Goal: Task Accomplishment & Management: Use online tool/utility

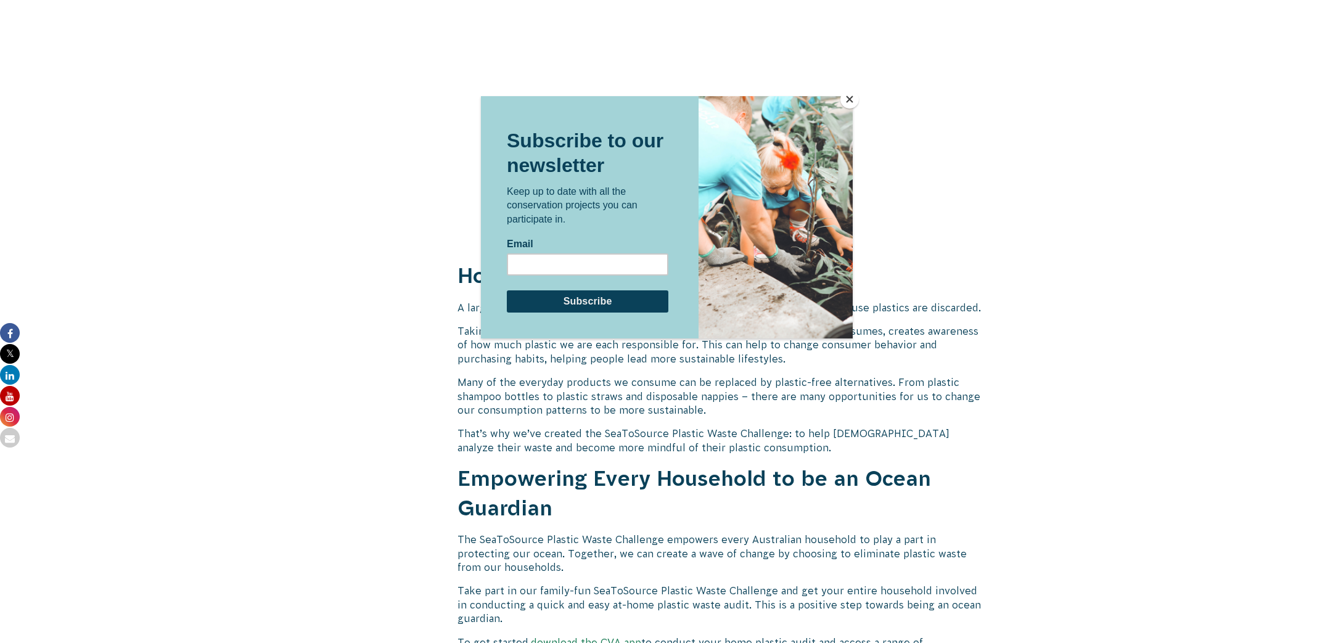
click at [849, 96] on button "Close" at bounding box center [850, 99] width 18 height 18
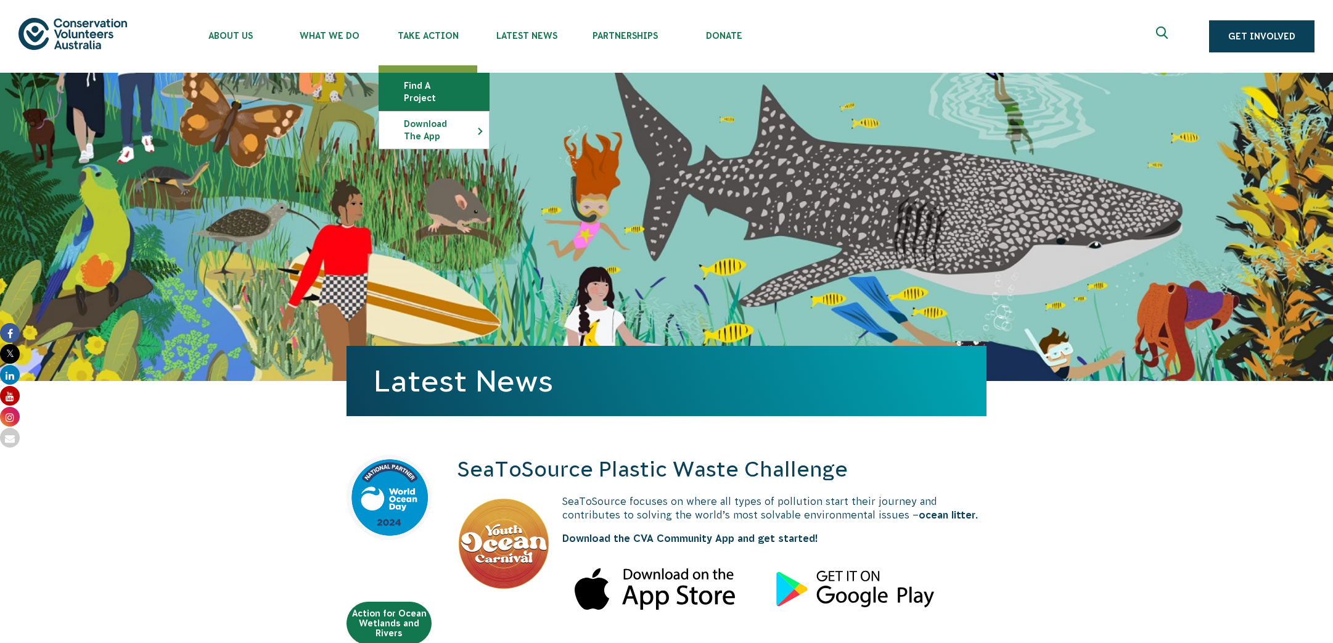
click at [449, 83] on link "Find a project" at bounding box center [434, 91] width 110 height 37
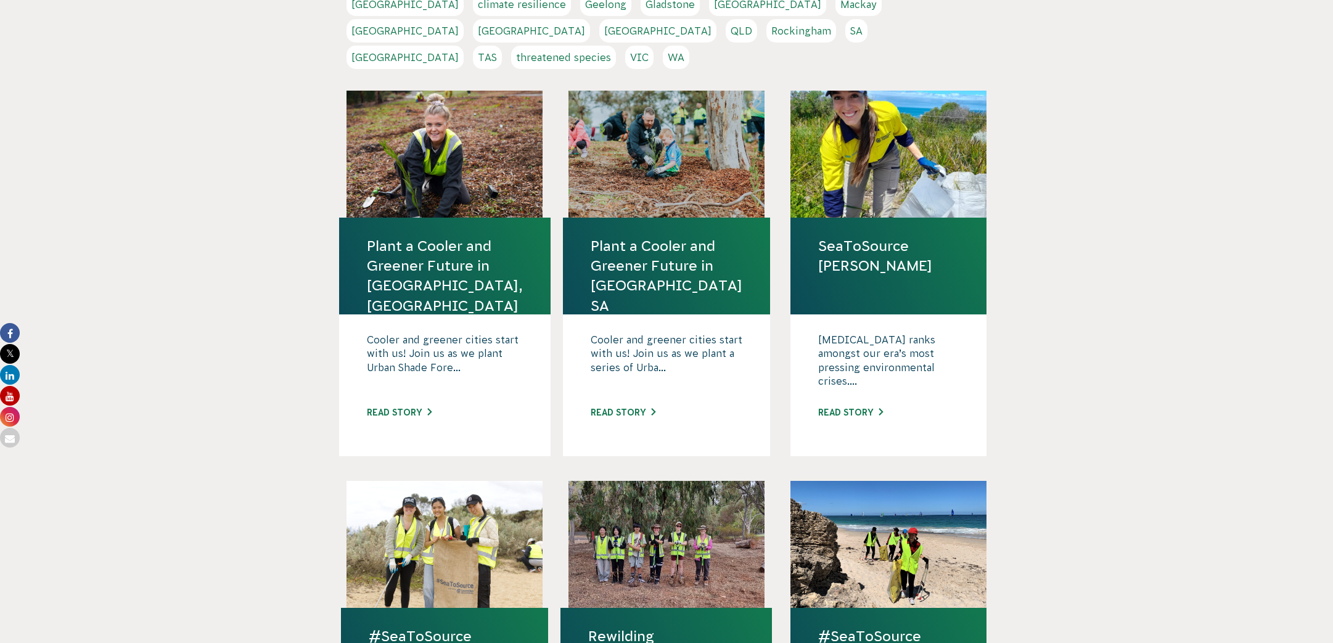
scroll to position [126, 0]
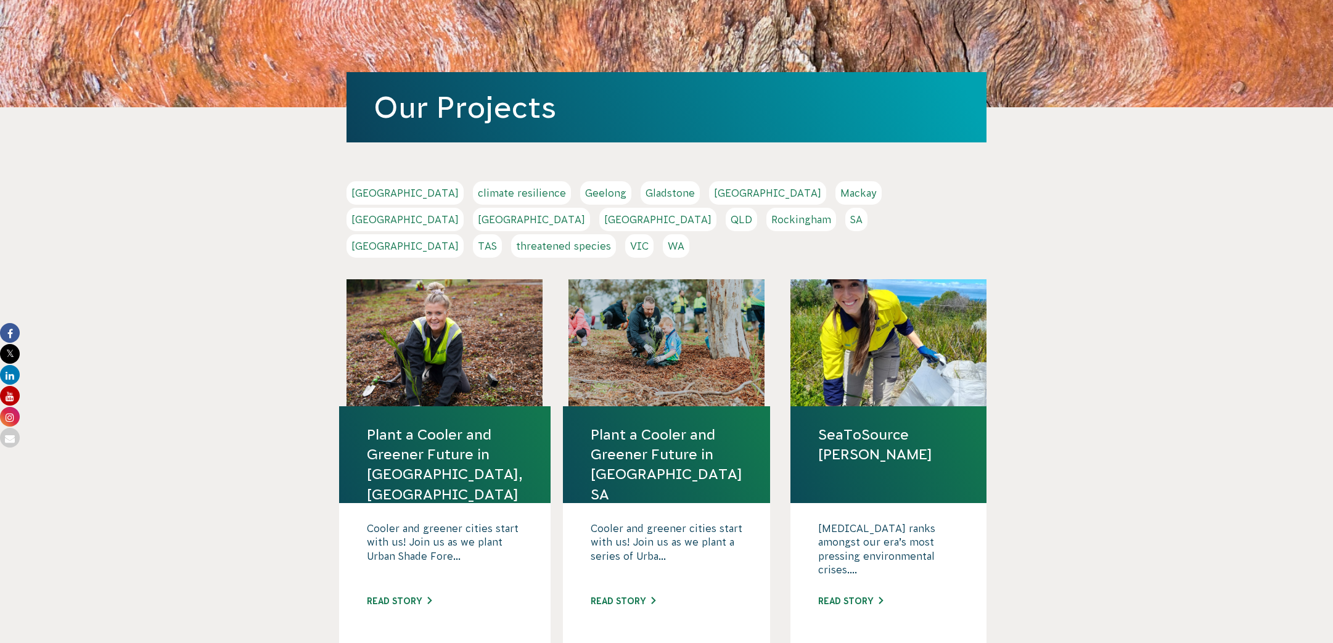
click at [757, 208] on link "QLD" at bounding box center [741, 219] width 31 height 23
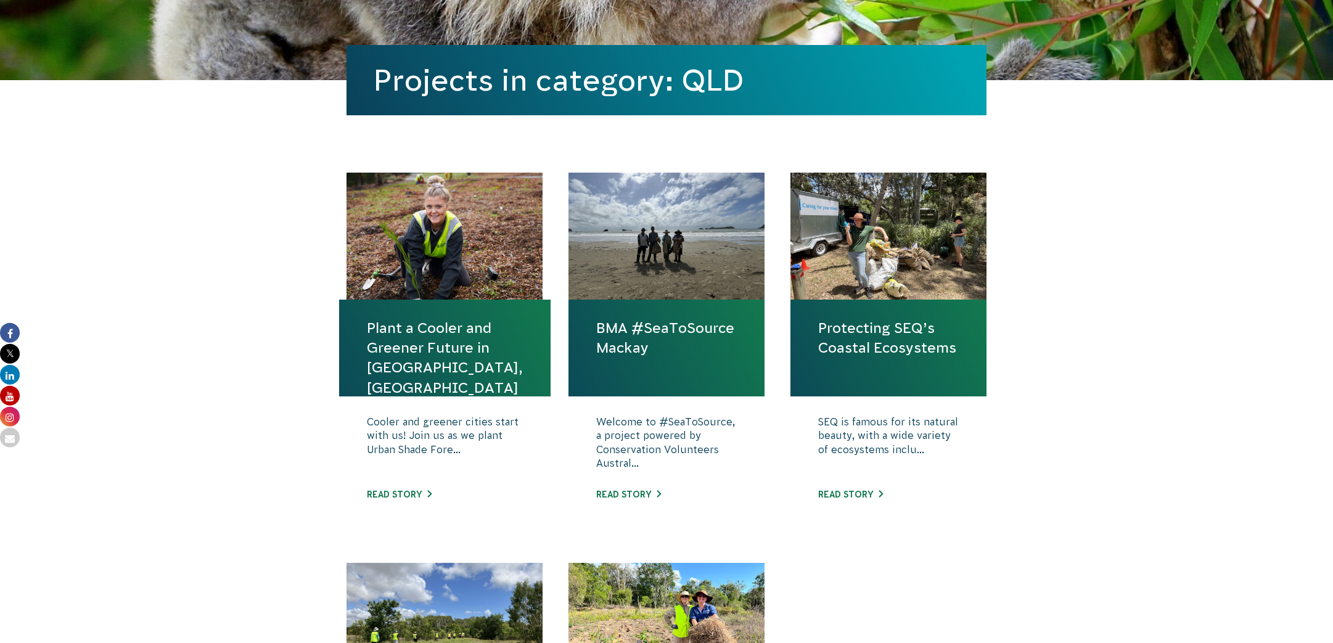
scroll to position [314, 0]
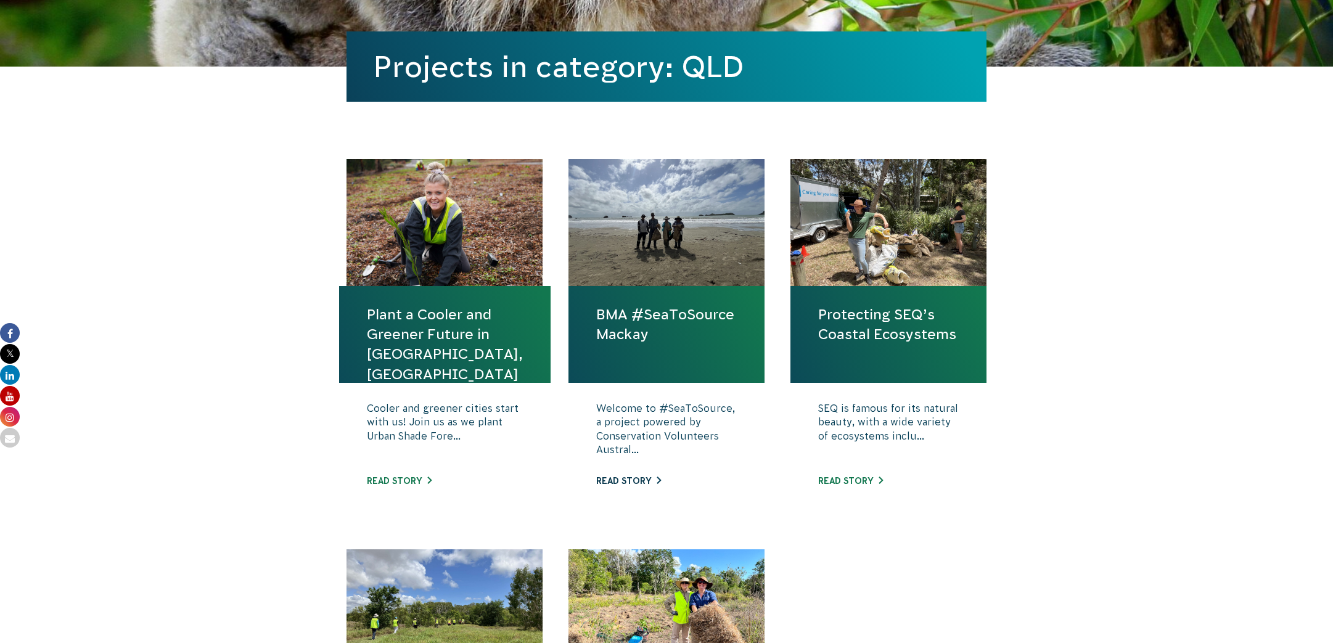
click at [621, 480] on link "Read story" at bounding box center [628, 481] width 65 height 10
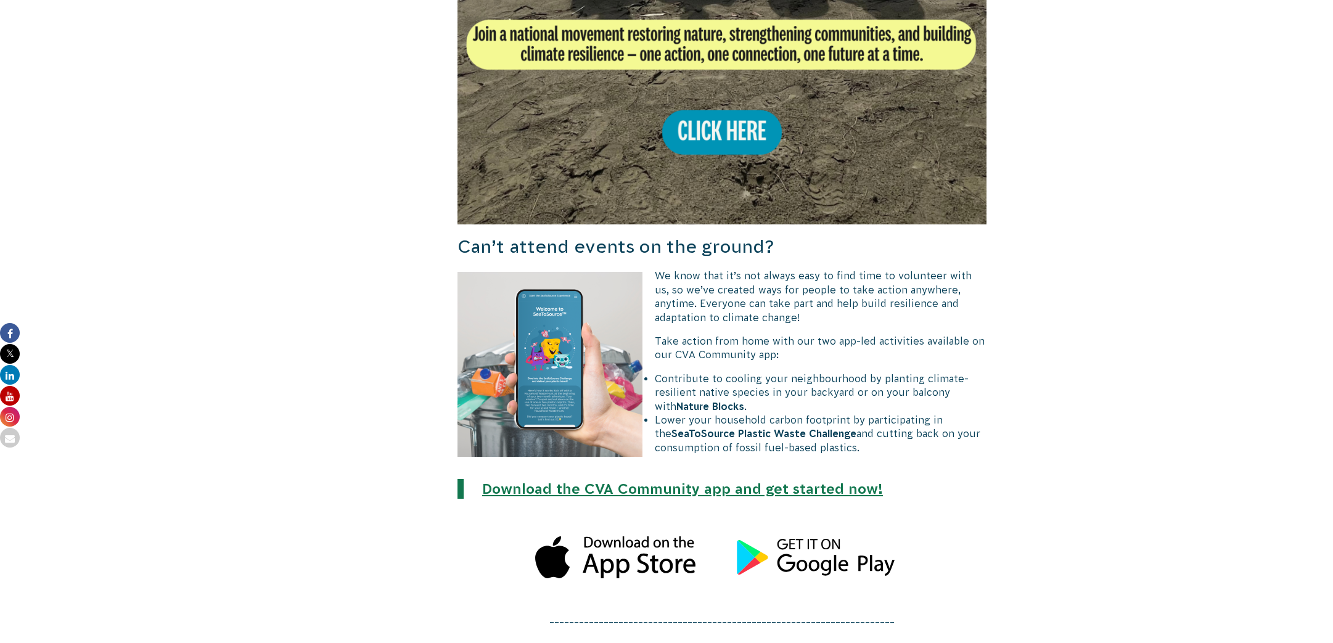
scroll to position [755, 0]
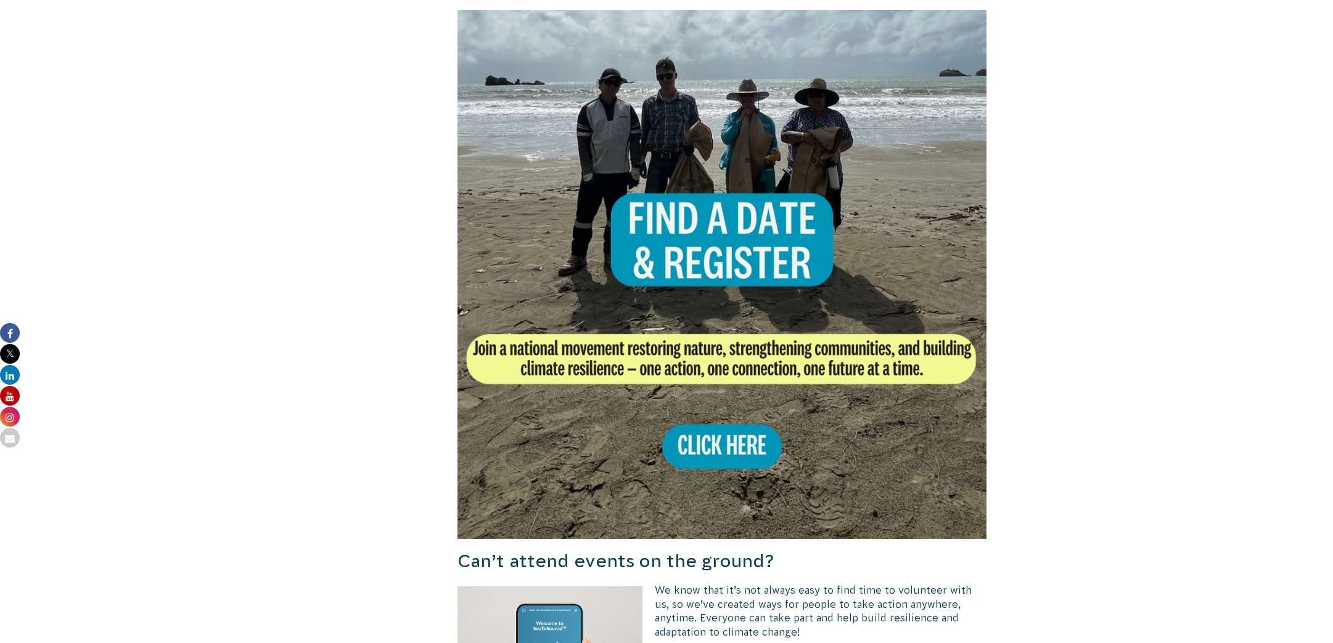
click at [709, 434] on img at bounding box center [722, 274] width 529 height 529
